Goal: Task Accomplishment & Management: Complete application form

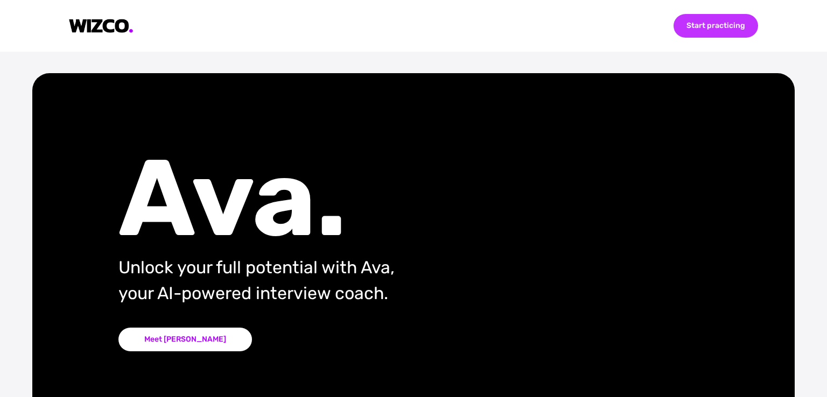
click at [705, 30] on div "Start practicing" at bounding box center [716, 26] width 85 height 24
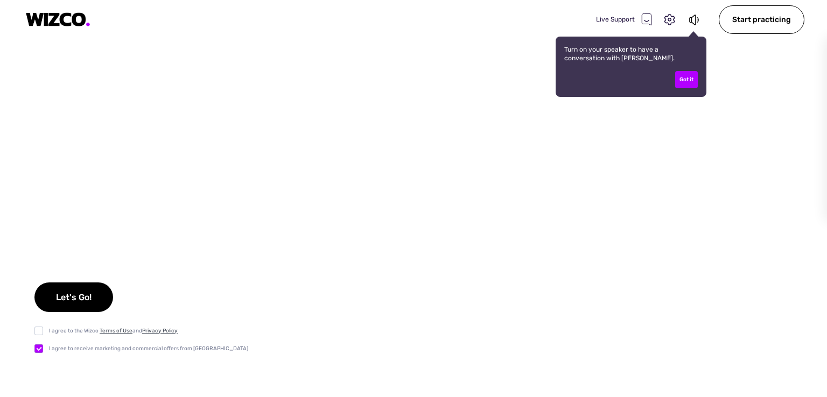
checkbox input "true"
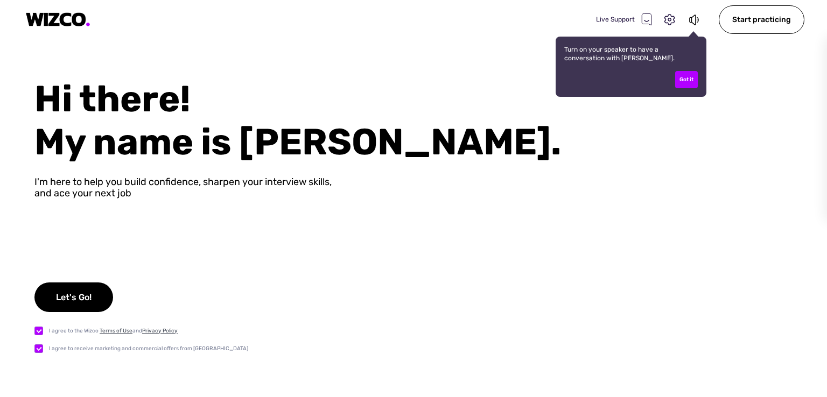
click at [669, 234] on div "Hi there! My name is [PERSON_NAME]. I'm here to help you build confidence, shar…" at bounding box center [413, 238] width 827 height 320
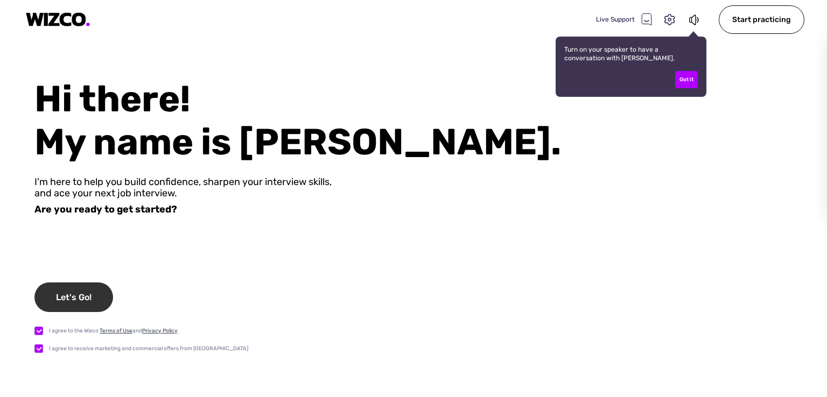
click at [60, 297] on div "Let's Go!" at bounding box center [73, 298] width 79 height 30
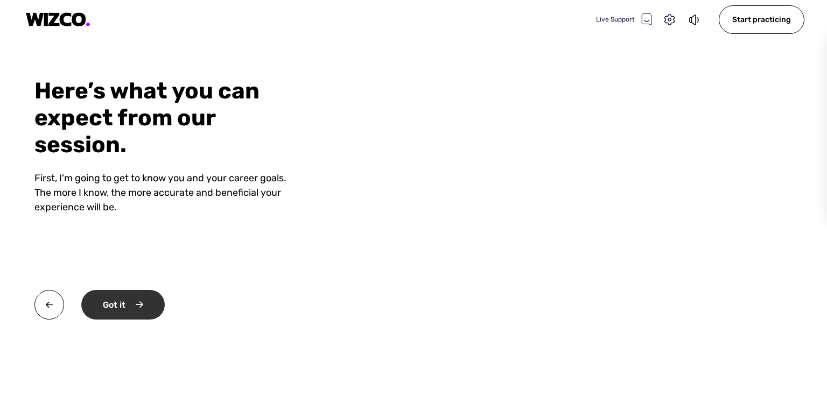
click at [120, 308] on div "Got it" at bounding box center [122, 305] width 83 height 30
click at [120, 308] on div "Okay" at bounding box center [121, 305] width 81 height 30
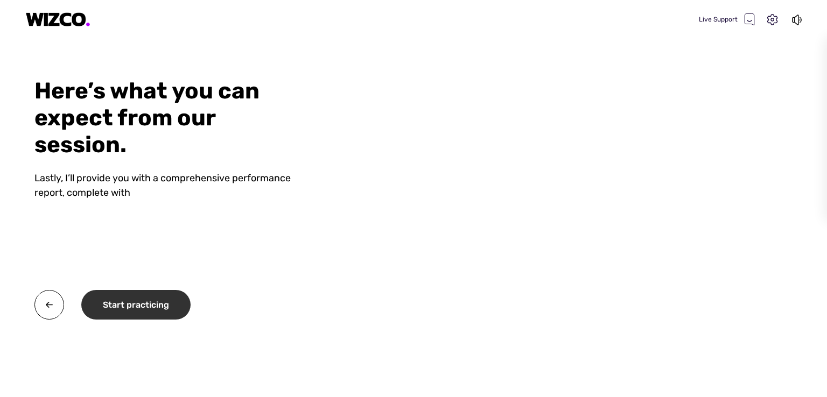
click at [120, 308] on div "Start practicing" at bounding box center [135, 305] width 109 height 30
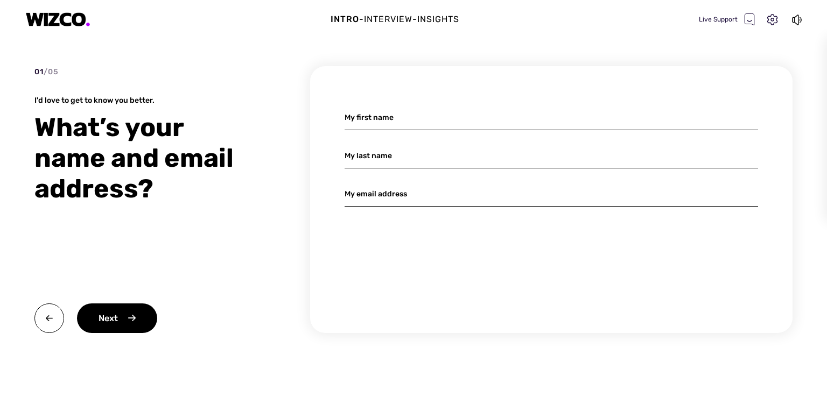
click at [450, 119] on input at bounding box center [551, 117] width 413 height 25
click at [769, 19] on icon at bounding box center [773, 20] width 14 height 14
click at [777, 117] on select "Microphone" at bounding box center [730, 118] width 122 height 17
click at [690, 186] on select "Speakers Test" at bounding box center [680, 189] width 23 height 17
click at [689, 186] on select "Speakers Test" at bounding box center [680, 189] width 23 height 17
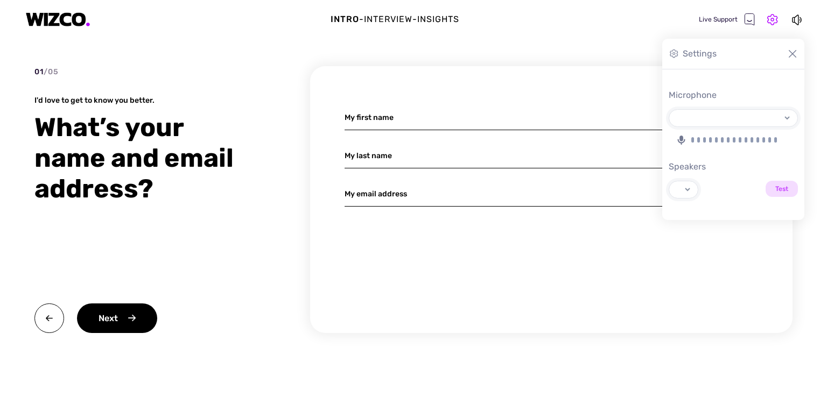
click at [684, 138] on icon at bounding box center [681, 140] width 9 height 9
click at [684, 127] on select "Microphone" at bounding box center [730, 118] width 122 height 17
select select "default"
click at [781, 188] on input "Test" at bounding box center [782, 189] width 32 height 16
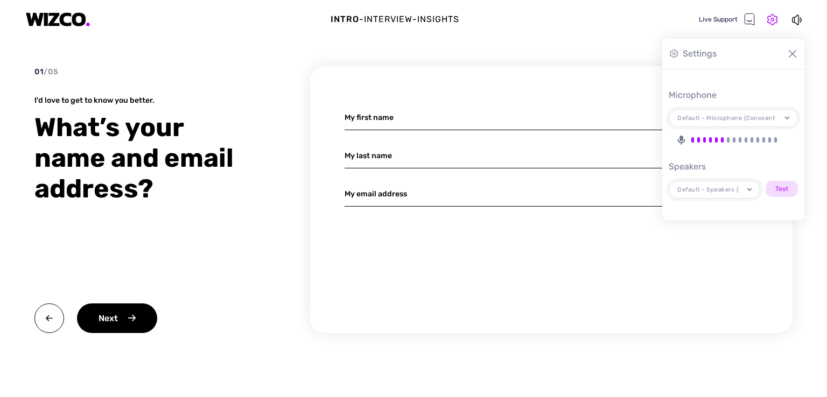
click at [795, 251] on div "Intro - Interview - Insights Live Support 01 / 05 I'd love to get to know you b…" at bounding box center [413, 198] width 827 height 397
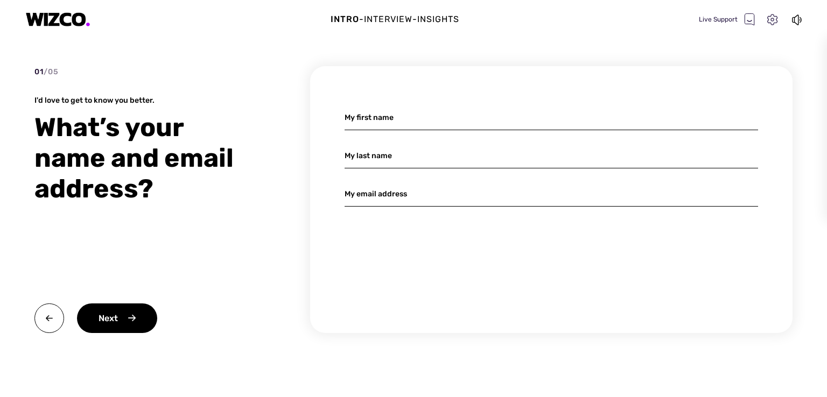
click at [774, 22] on icon at bounding box center [772, 19] width 10 height 11
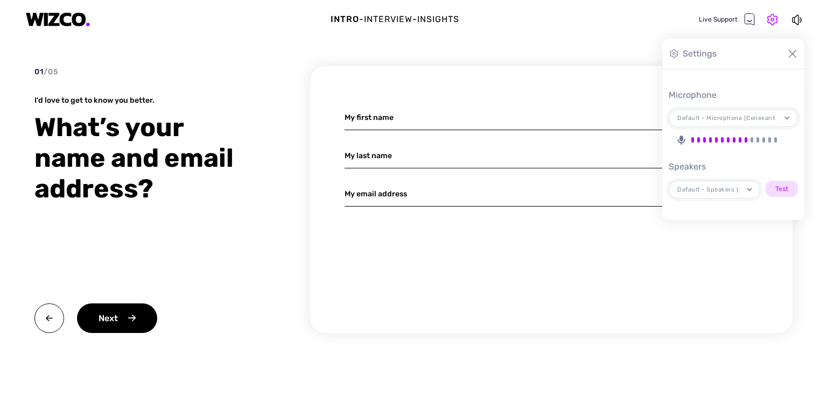
click at [793, 115] on div "Microphone (Conexant ISST Audio) Default - Microphone (Conexant ISST Audio) Com…" at bounding box center [733, 118] width 129 height 18
click at [791, 115] on select "Microphone (Conexant ISST Audio) Default - Microphone (Conexant ISST Audio) Com…" at bounding box center [730, 118] width 122 height 17
click at [789, 116] on select "Microphone (Conexant ISST Audio) Default - Microphone (Conexant ISST Audio) Com…" at bounding box center [730, 118] width 122 height 17
select select "communications"
click at [669, 110] on select "Microphone (Conexant ISST Audio) Default - Microphone (Conexant ISST Audio) Com…" at bounding box center [730, 118] width 122 height 17
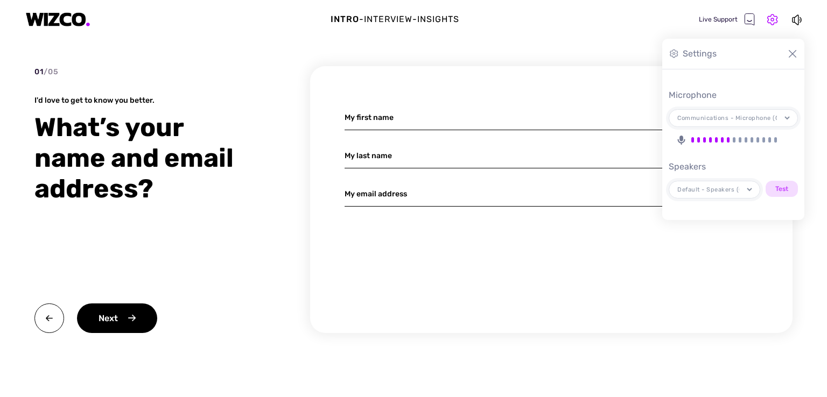
click at [747, 188] on select "Default - Speakers (Conexant ISST Audio) Communications - Speakers (Conexant IS…" at bounding box center [711, 189] width 85 height 17
select select "communications"
click at [669, 181] on select "Default - Speakers (Conexant ISST Audio) Communications - Speakers (Conexant IS…" at bounding box center [711, 189] width 85 height 17
click at [780, 183] on input "Test" at bounding box center [782, 189] width 32 height 16
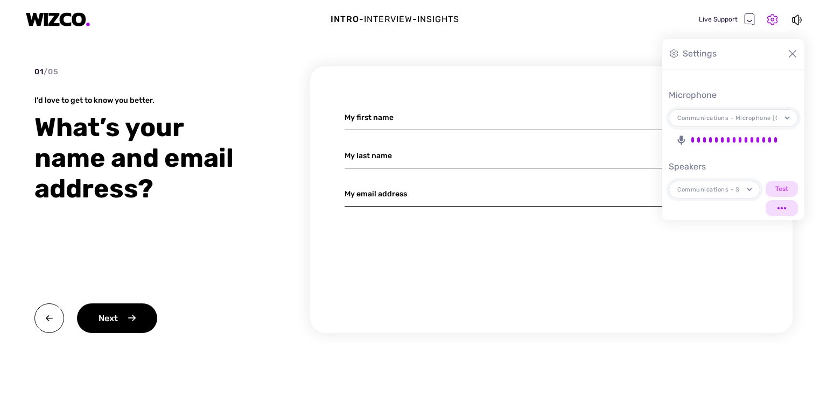
click at [789, 53] on img at bounding box center [792, 53] width 11 height 11
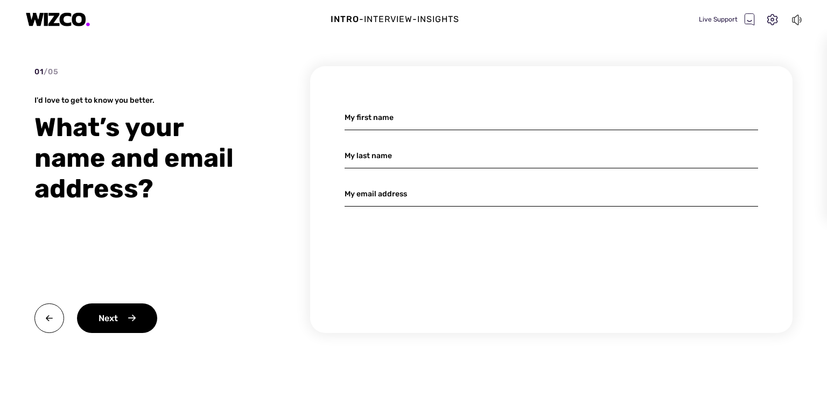
click at [799, 16] on icon at bounding box center [797, 19] width 12 height 13
click at [401, 128] on input at bounding box center [551, 117] width 413 height 25
type input "Iram"
type input "Nasim"
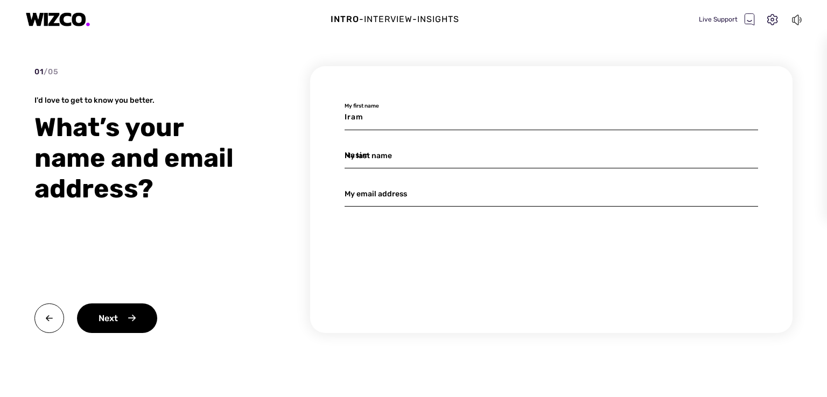
type input "[EMAIL_ADDRESS][DOMAIN_NAME]"
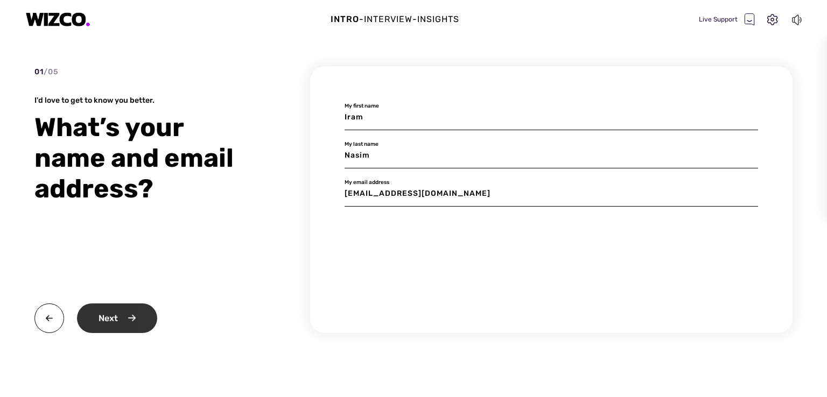
click at [137, 317] on div "Next" at bounding box center [117, 319] width 80 height 30
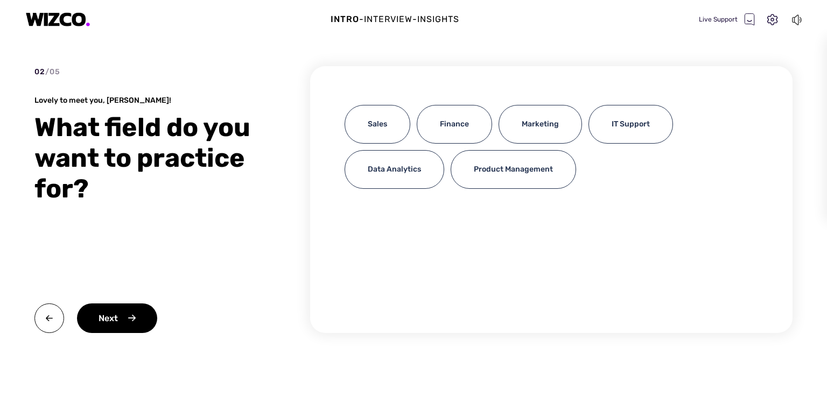
click at [585, 136] on div "Sales Finance Marketing IT Support Data Analytics Product Management" at bounding box center [551, 150] width 413 height 90
click at [599, 130] on div "IT Support" at bounding box center [630, 124] width 85 height 39
click at [633, 123] on div "IT Support" at bounding box center [630, 124] width 85 height 39
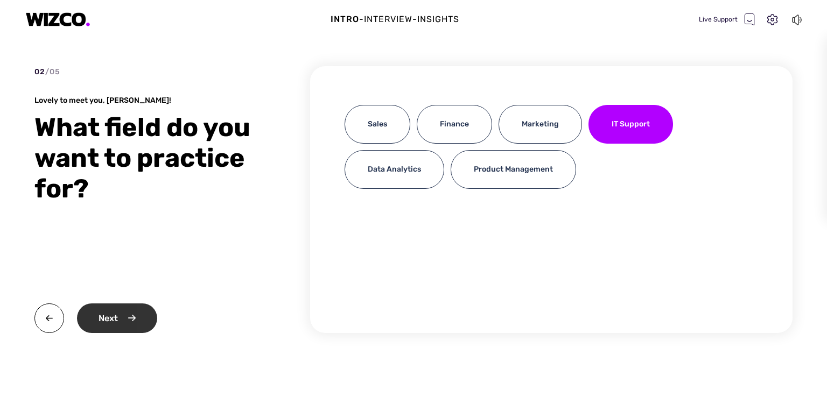
click at [124, 330] on div "Next" at bounding box center [117, 319] width 80 height 30
